Goal: Task Accomplishment & Management: Manage account settings

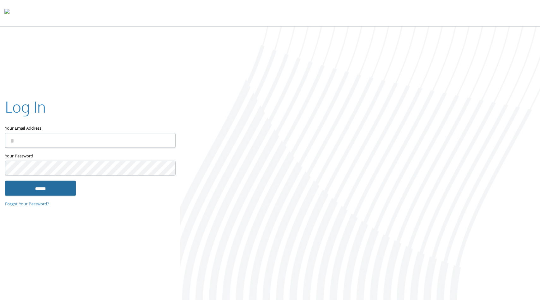
type input "**********"
click at [61, 191] on input "******" at bounding box center [40, 187] width 71 height 15
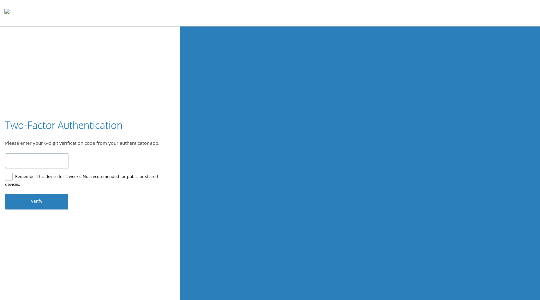
type input "******"
